Goal: Information Seeking & Learning: Learn about a topic

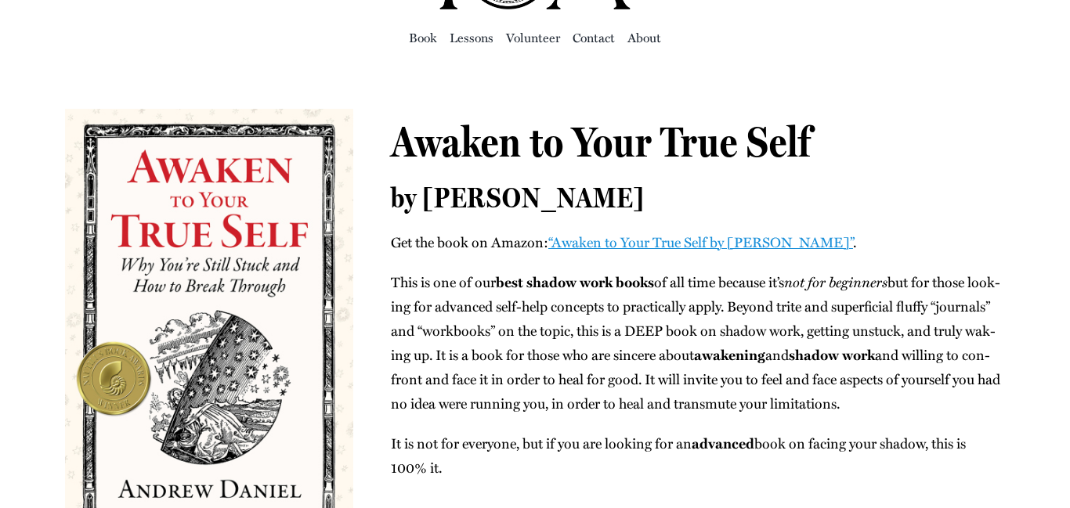
scroll to position [63, 0]
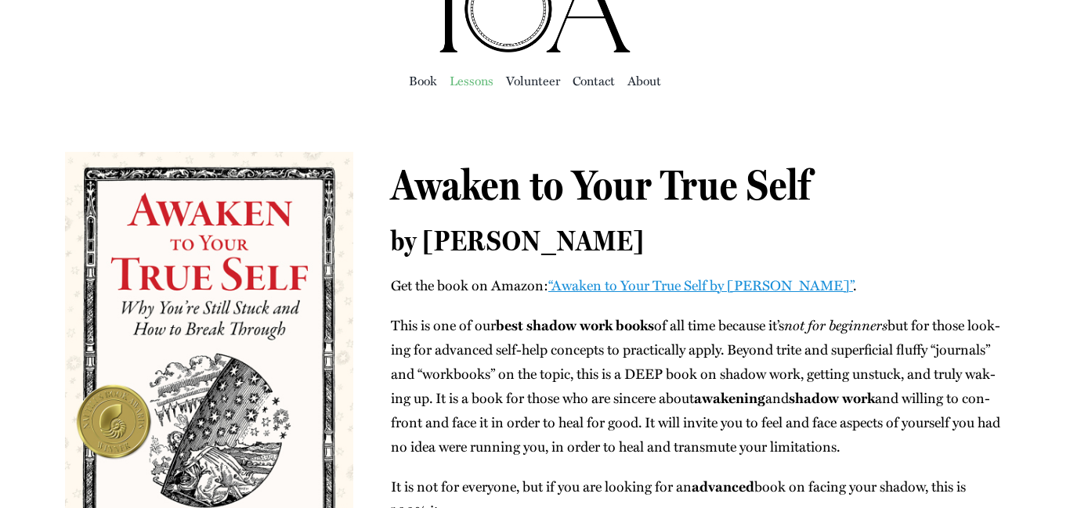
click at [471, 78] on span "Lessons" at bounding box center [472, 81] width 44 height 22
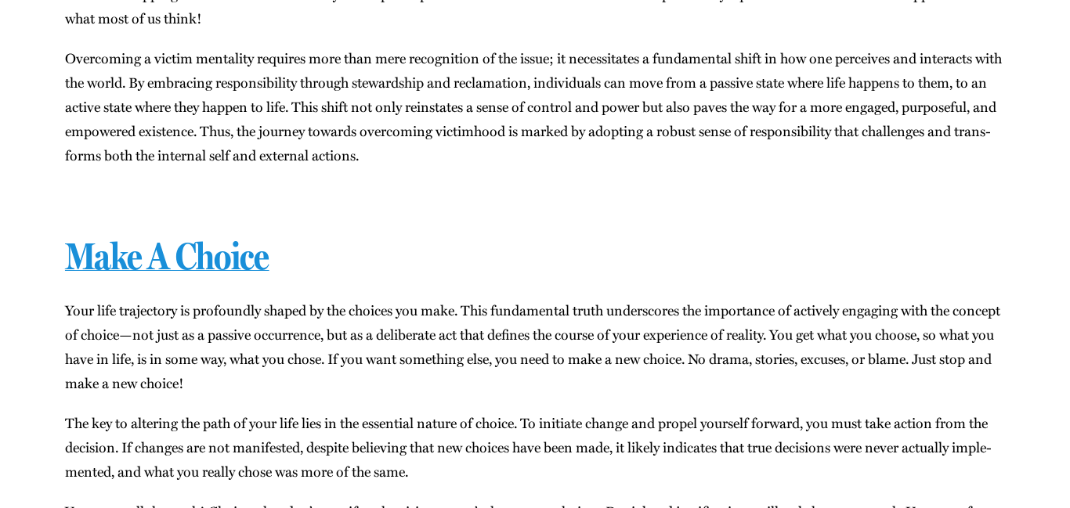
scroll to position [26572, 0]
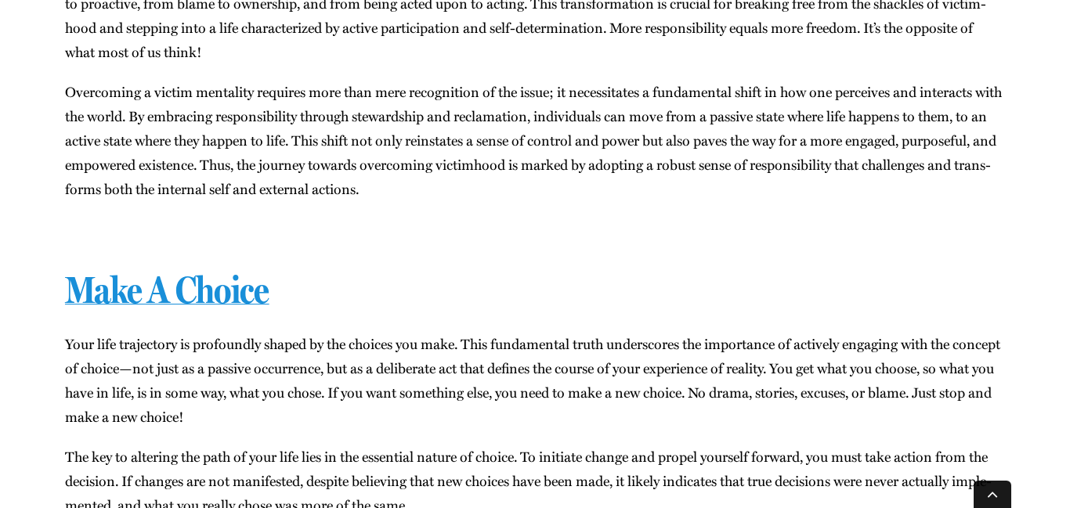
scroll to position [26603, 0]
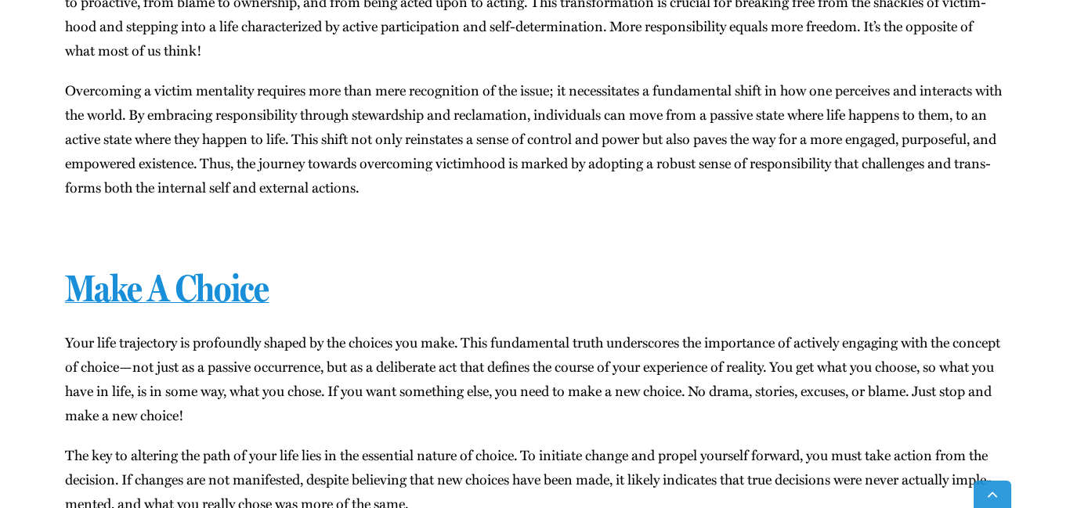
click at [991, 497] on link "Go to Top" at bounding box center [992, 494] width 38 height 27
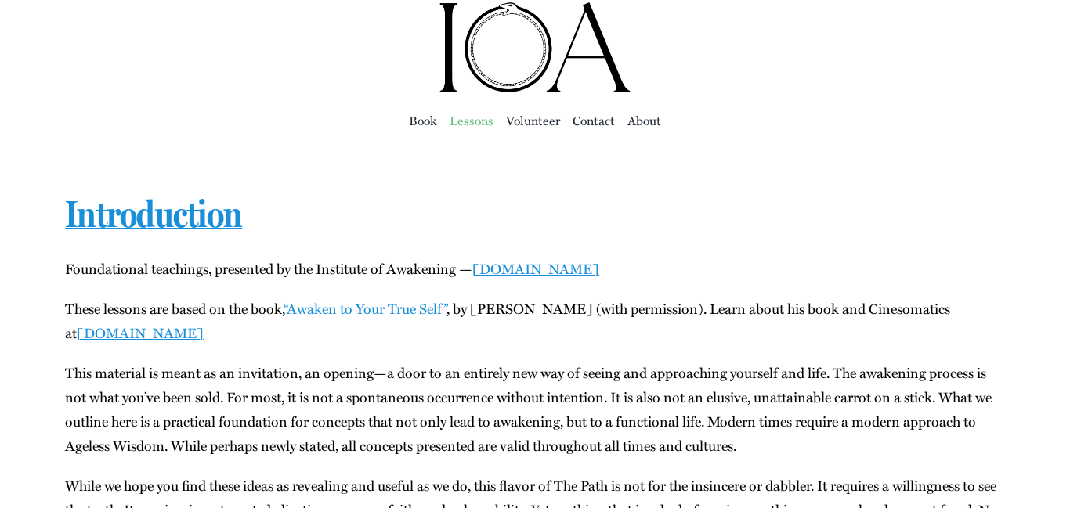
scroll to position [0, 0]
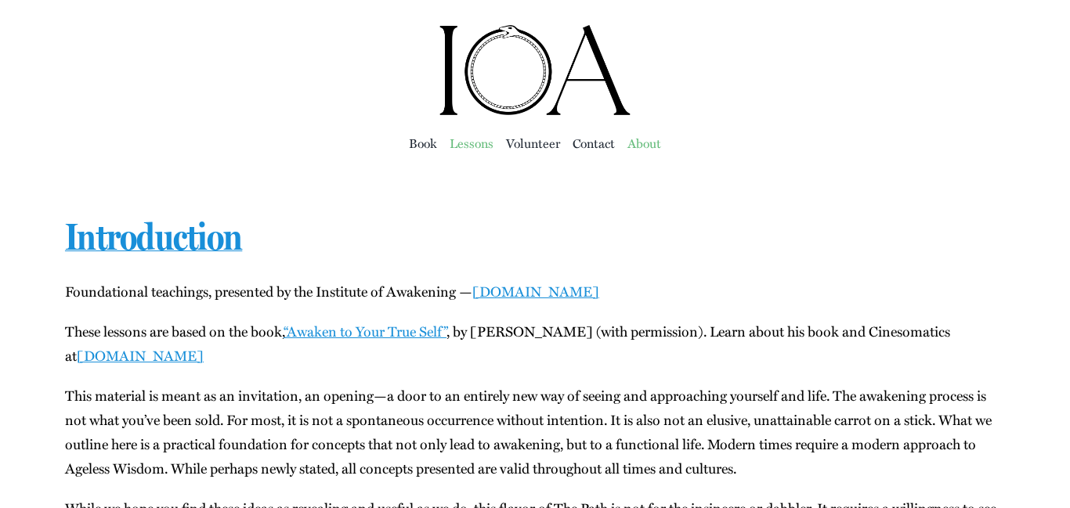
click at [641, 148] on span "About" at bounding box center [644, 143] width 34 height 22
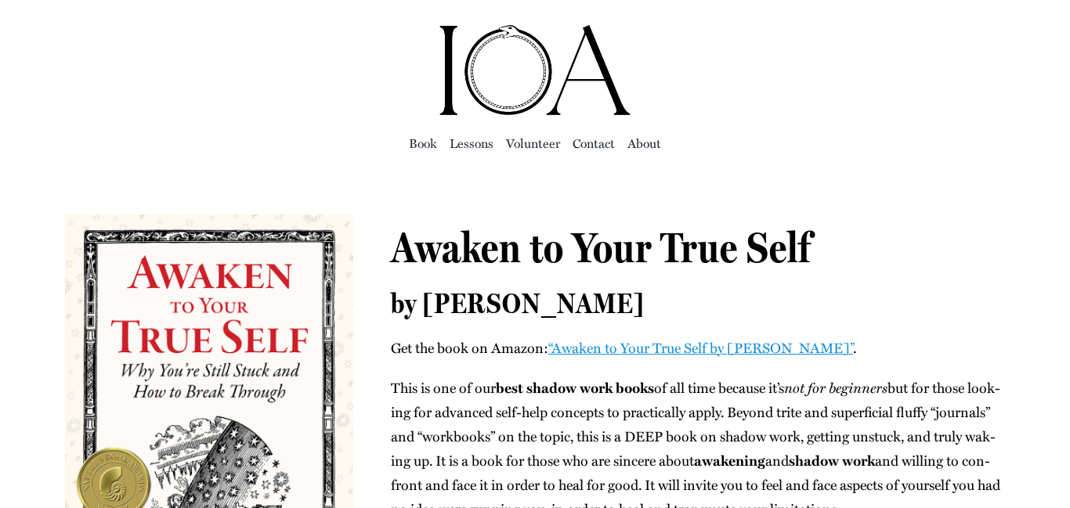
scroll to position [63, 0]
